Goal: Task Accomplishment & Management: Manage account settings

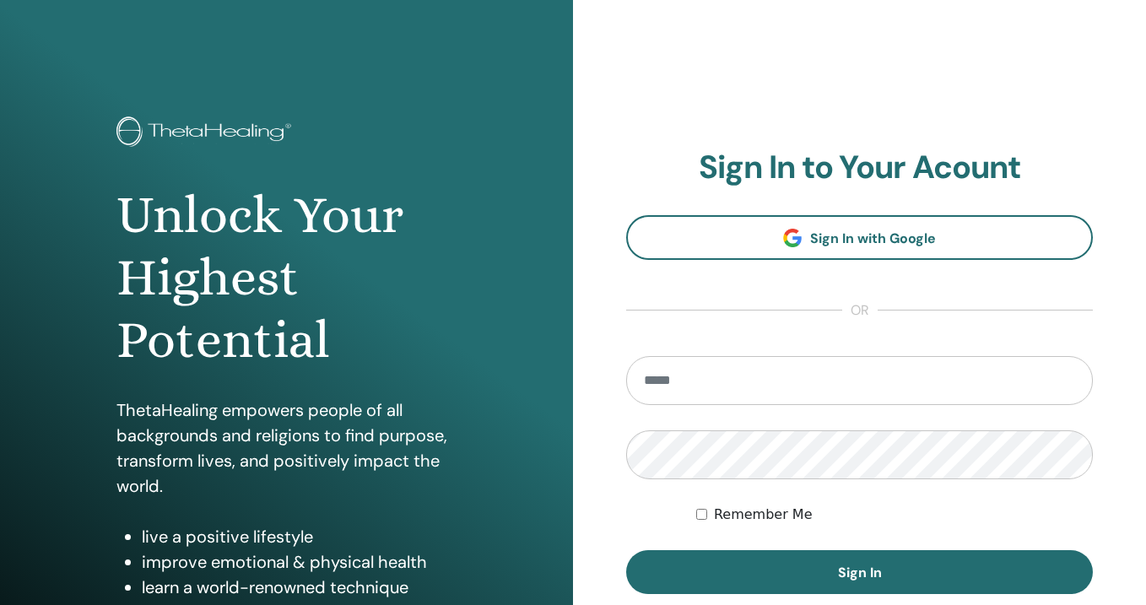
click at [715, 398] on input "email" at bounding box center [859, 380] width 467 height 49
type input "**********"
click at [626, 550] on button "Sign In" at bounding box center [859, 572] width 467 height 44
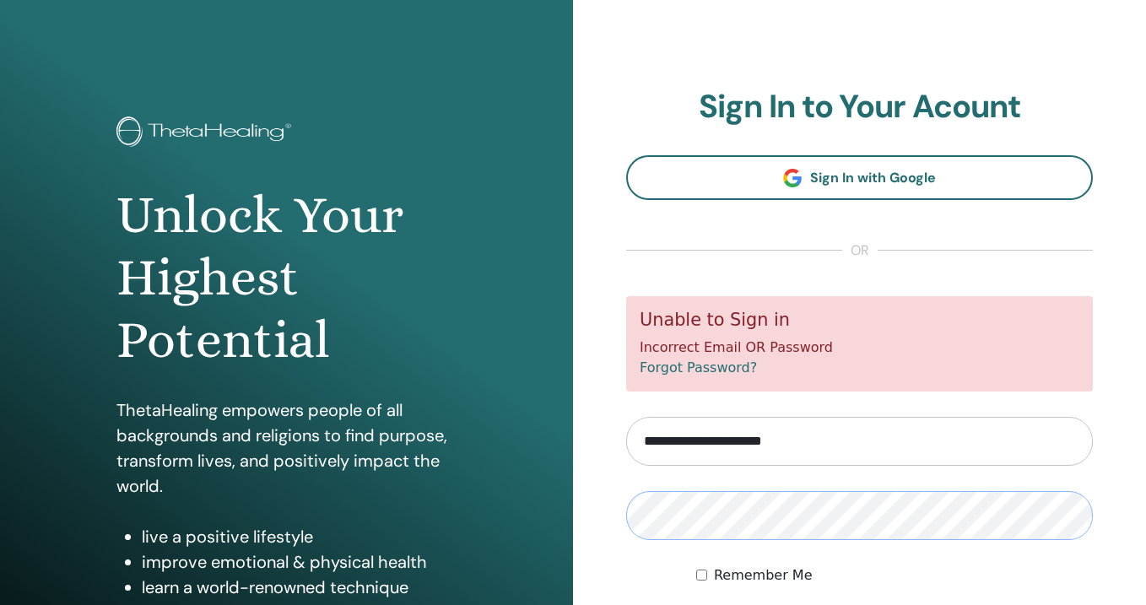
scroll to position [159, 0]
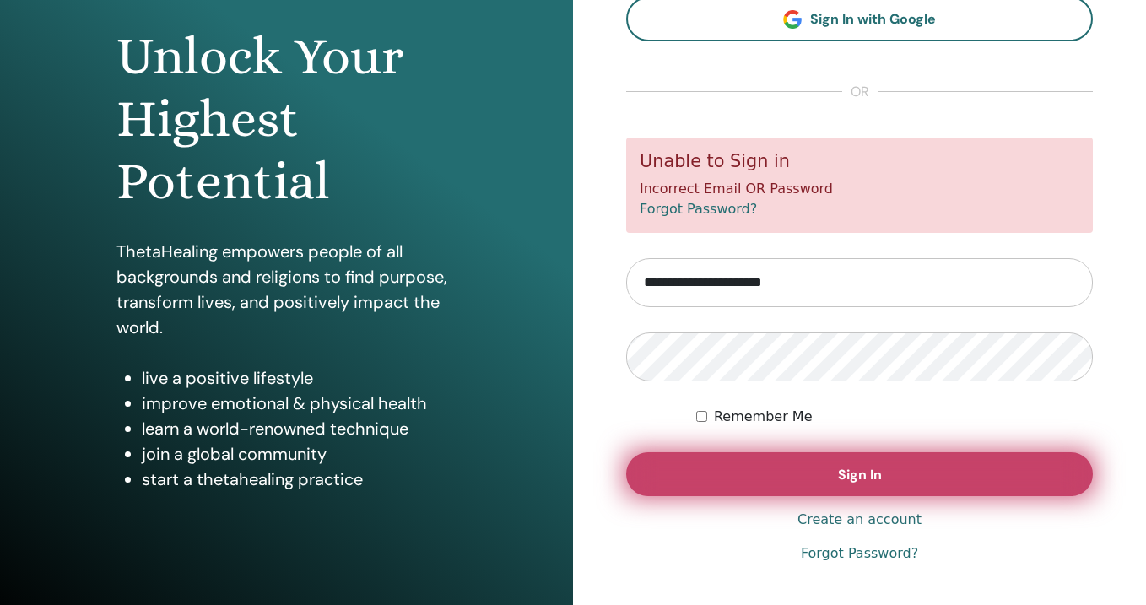
click at [827, 486] on button "Sign In" at bounding box center [859, 474] width 467 height 44
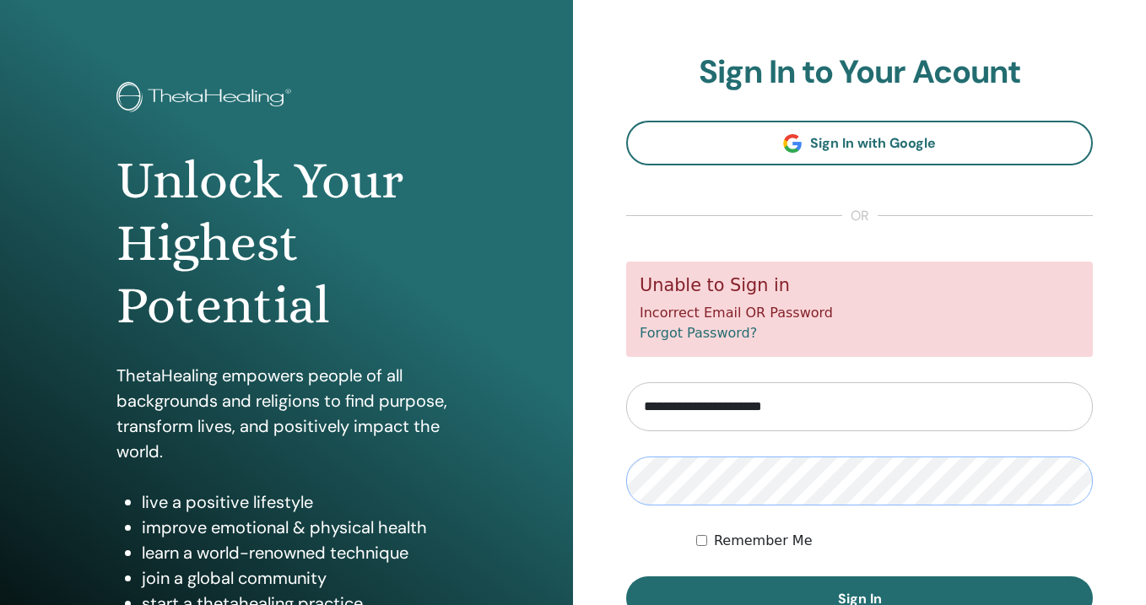
scroll to position [135, 0]
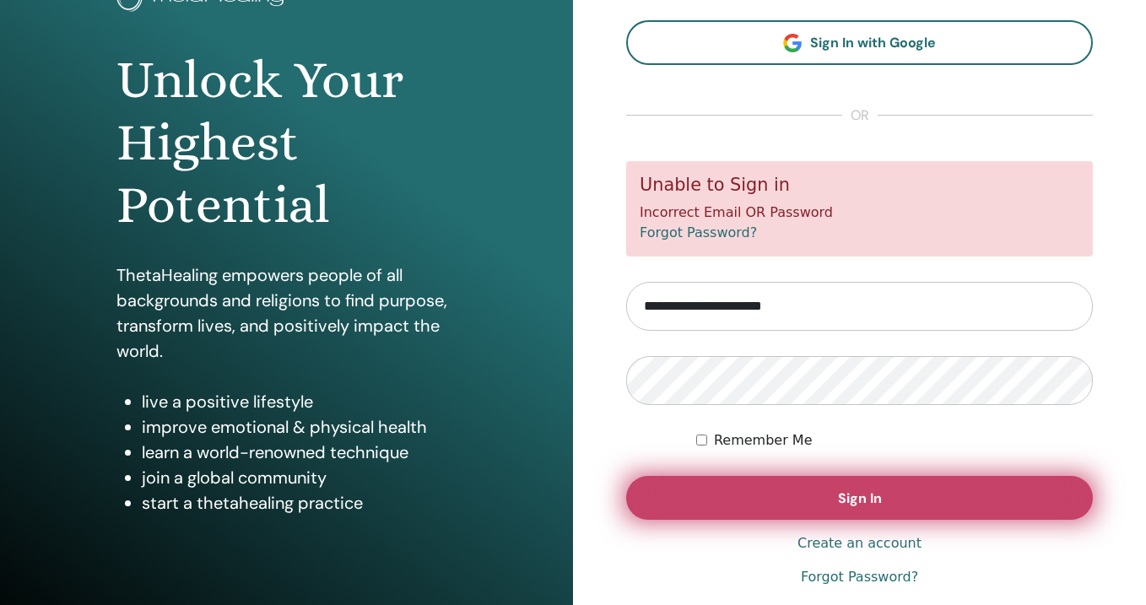
click at [772, 502] on button "Sign In" at bounding box center [859, 498] width 467 height 44
